Goal: Check status: Check status

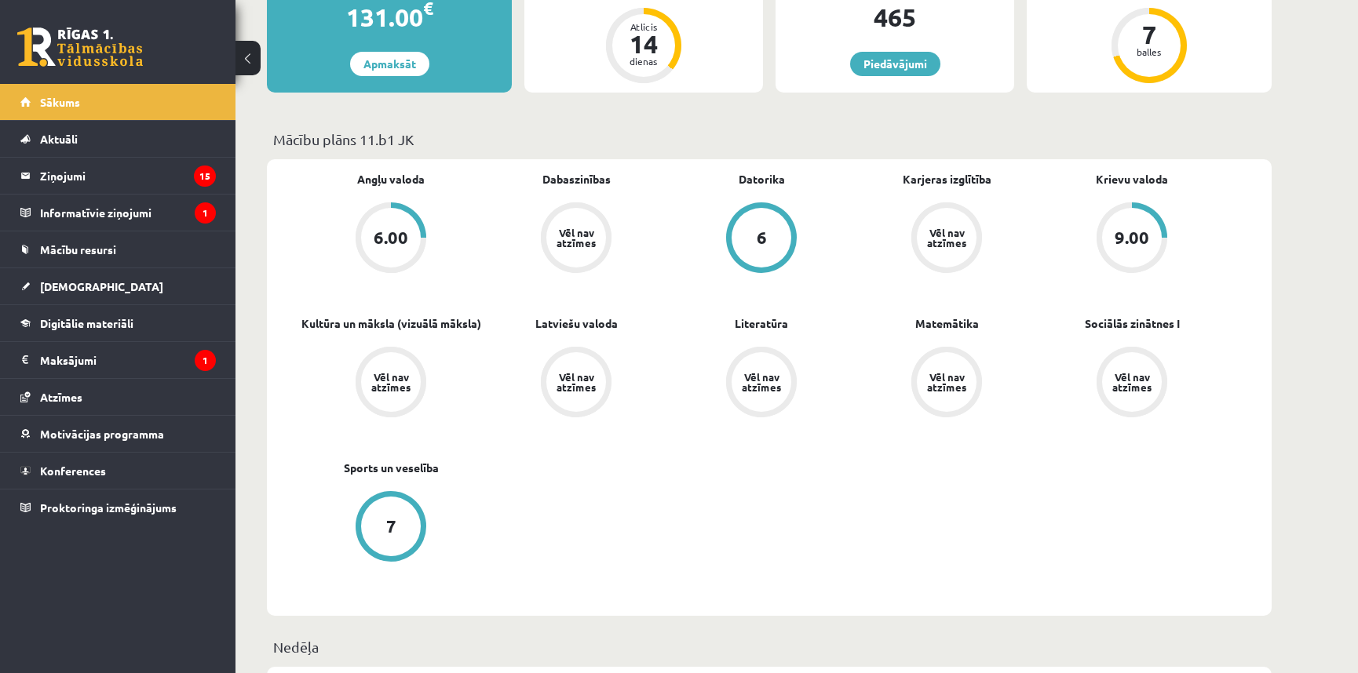
scroll to position [476, 0]
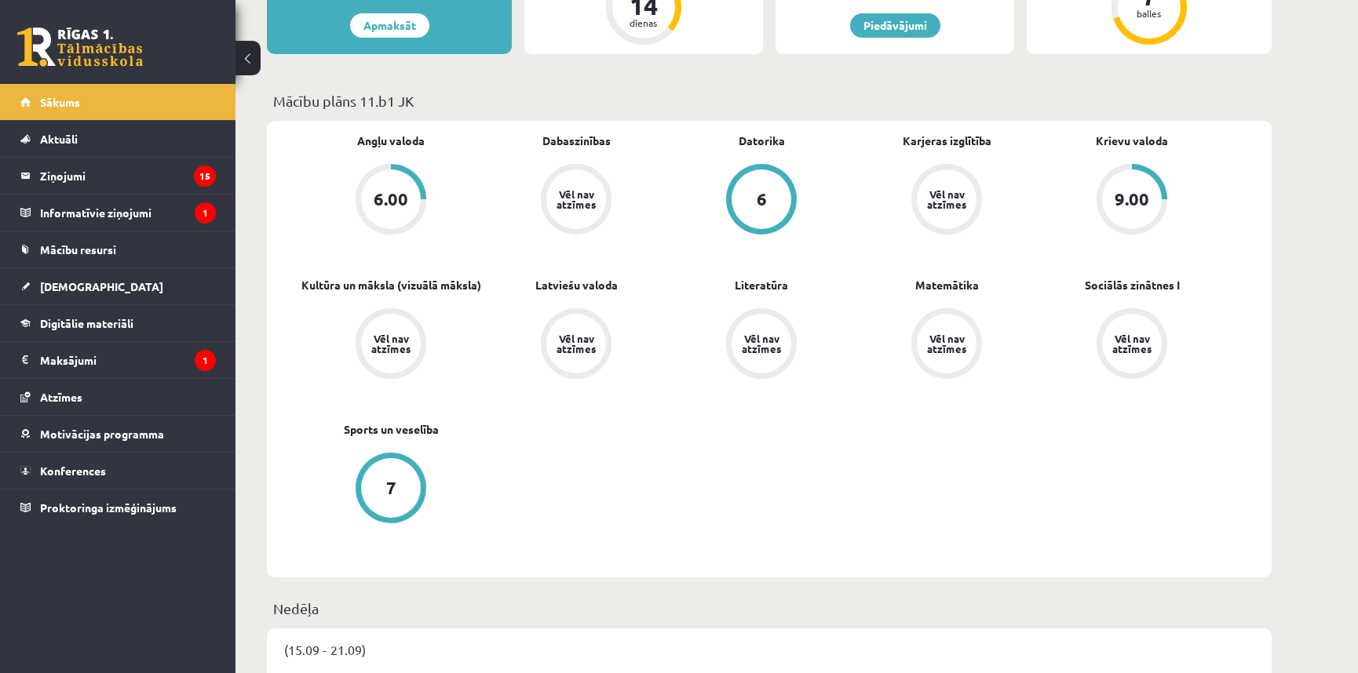
drag, startPoint x: 396, startPoint y: 159, endPoint x: 498, endPoint y: 428, distance: 287.9
click at [498, 428] on div "Angļu valoda 6.00 Dabaszinības Vēl nav atzīmes [GEOGRAPHIC_DATA] 6 Karjeras izg…" at bounding box center [761, 349] width 926 height 433
click at [588, 521] on div "Angļu valoda 6.00 Dabaszinības Vēl nav atzīmes Datorika 6 Karjeras izglītība Vē…" at bounding box center [761, 349] width 926 height 433
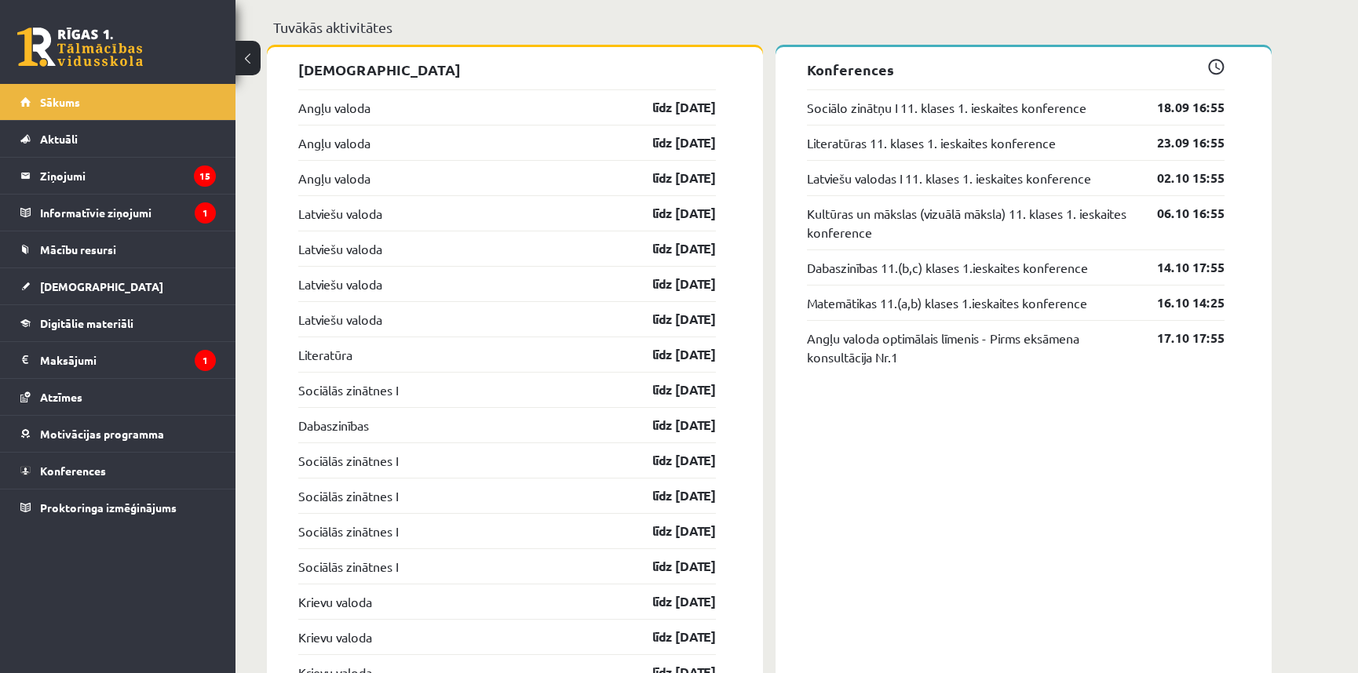
scroll to position [1584, 0]
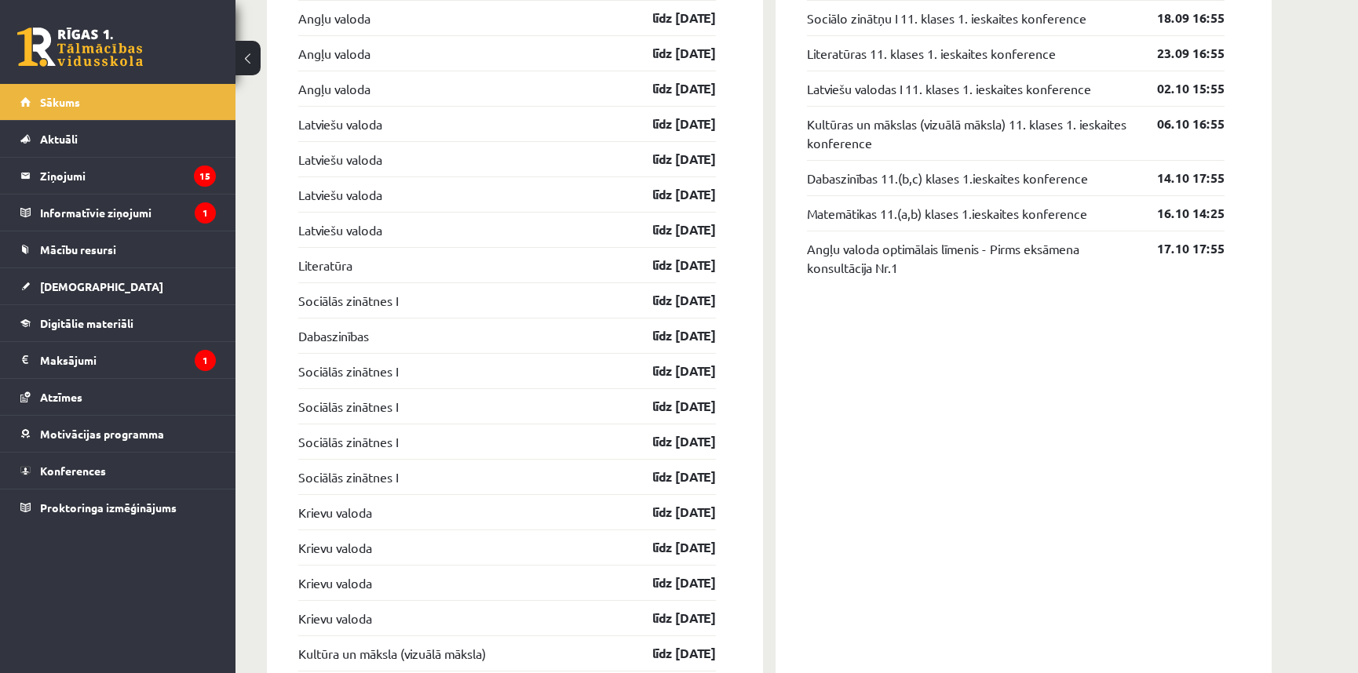
scroll to position [1581, 0]
